Goal: Information Seeking & Learning: Understand process/instructions

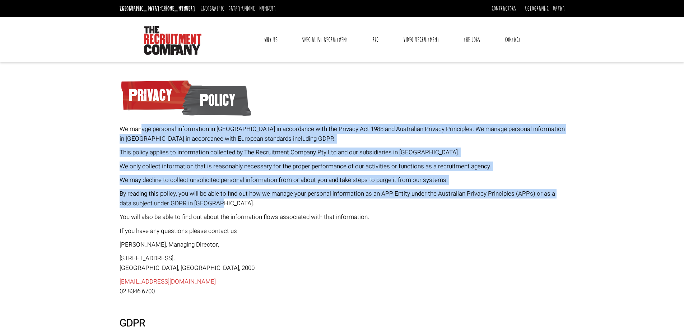
drag, startPoint x: 150, startPoint y: 124, endPoint x: 224, endPoint y: 205, distance: 110.3
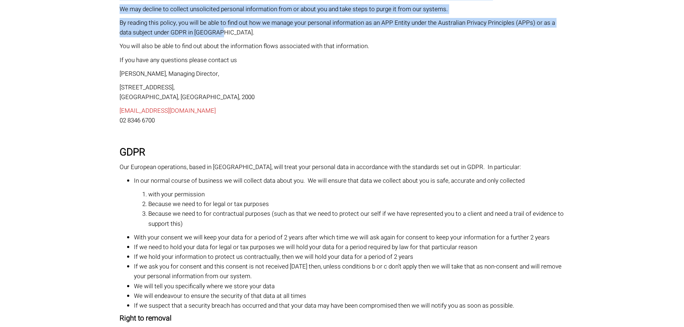
scroll to position [215, 0]
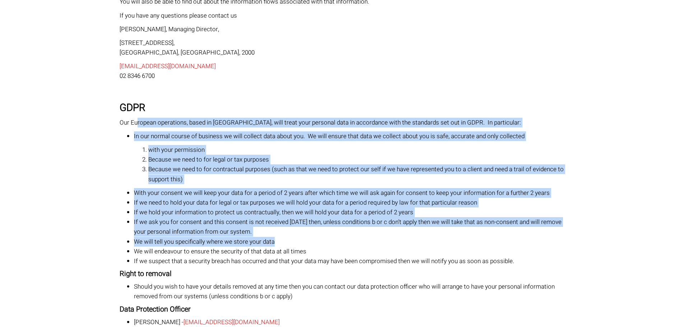
drag, startPoint x: 138, startPoint y: 122, endPoint x: 307, endPoint y: 234, distance: 203.1
drag, startPoint x: 292, startPoint y: 182, endPoint x: 286, endPoint y: 187, distance: 7.8
click at [292, 183] on li "Because we need to for contractual purposes (such as that we need to protect ou…" at bounding box center [356, 173] width 416 height 19
click at [270, 189] on li "With your consent we will keep your data for a period of 2 years after which ti…" at bounding box center [349, 193] width 431 height 10
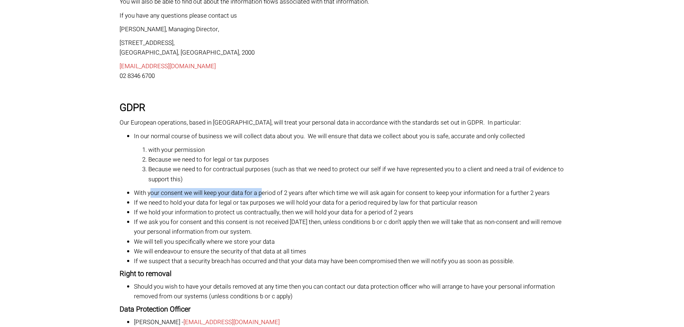
drag, startPoint x: 262, startPoint y: 190, endPoint x: 150, endPoint y: 185, distance: 112.8
click at [276, 178] on li "Because we need to for contractual purposes (such as that we need to protect ou…" at bounding box center [356, 173] width 416 height 19
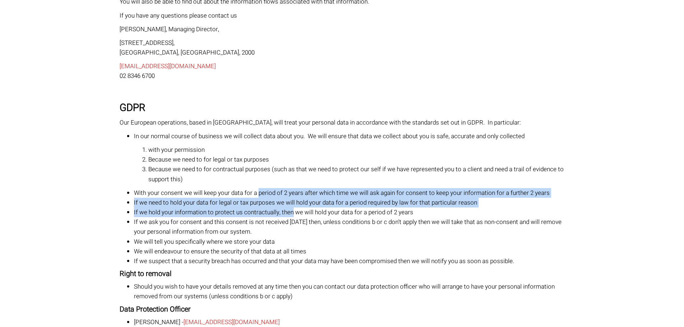
drag, startPoint x: 258, startPoint y: 190, endPoint x: 291, endPoint y: 213, distance: 40.4
click at [291, 213] on ul "With your consent we will keep your data for a period of 2 years after which ti…" at bounding box center [342, 227] width 445 height 78
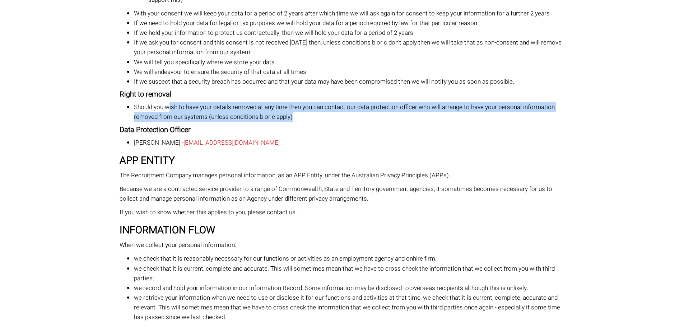
drag, startPoint x: 189, startPoint y: 109, endPoint x: 384, endPoint y: 154, distance: 199.6
click at [405, 119] on li "Should you wish to have your details removed at any time then you can contact o…" at bounding box center [349, 111] width 431 height 19
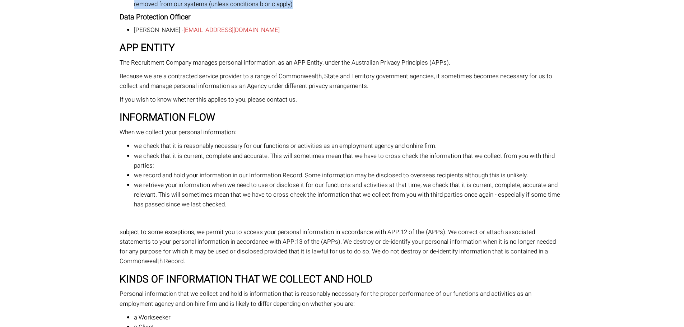
scroll to position [574, 0]
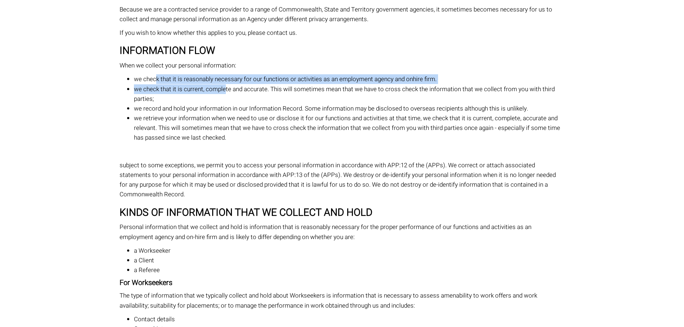
drag, startPoint x: 157, startPoint y: 80, endPoint x: 224, endPoint y: 92, distance: 68.3
click at [224, 92] on ul "we check that it is reasonably necessary for our functions or activities as an …" at bounding box center [342, 108] width 445 height 68
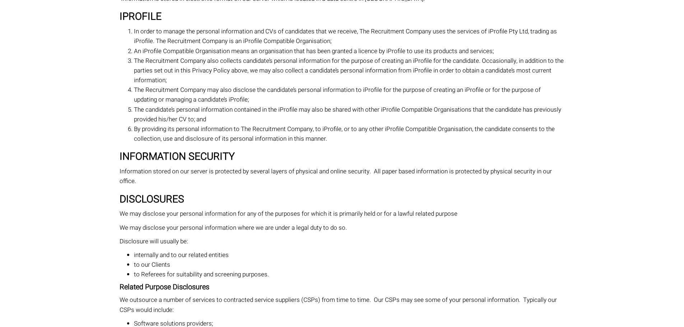
scroll to position [2262, 0]
